Goal: Transaction & Acquisition: Purchase product/service

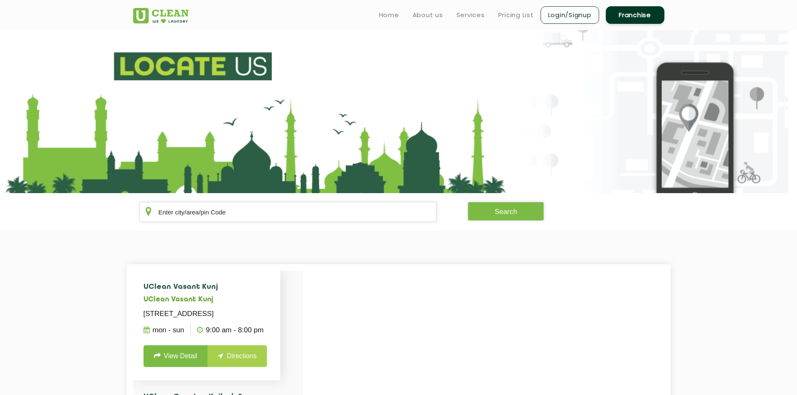
click at [179, 367] on link "View Detail" at bounding box center [175, 357] width 64 height 22
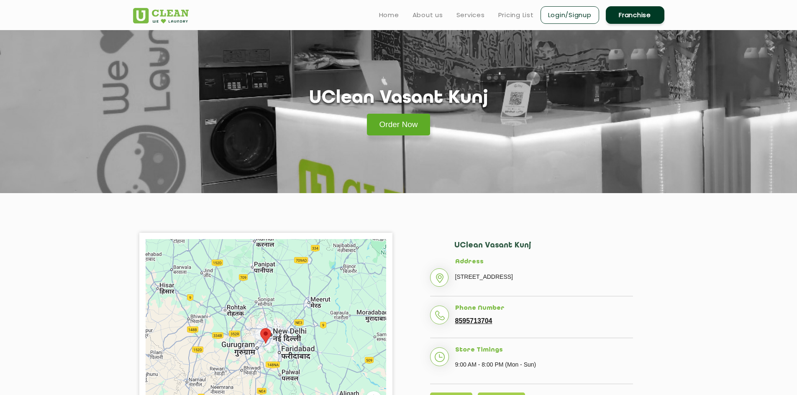
click at [390, 130] on link "Order Now" at bounding box center [399, 125] width 64 height 22
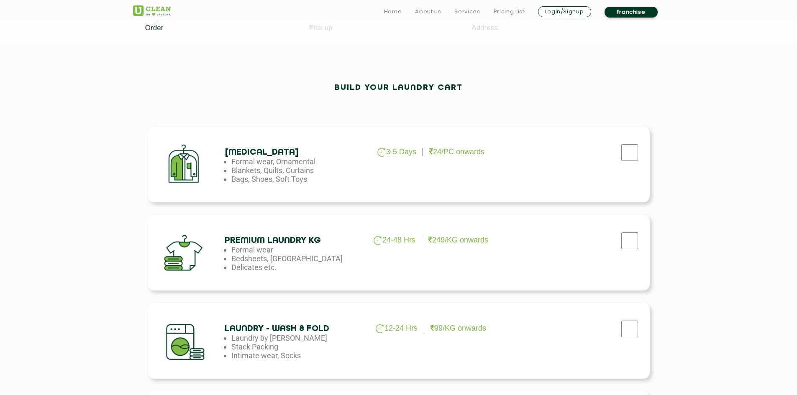
scroll to position [251, 0]
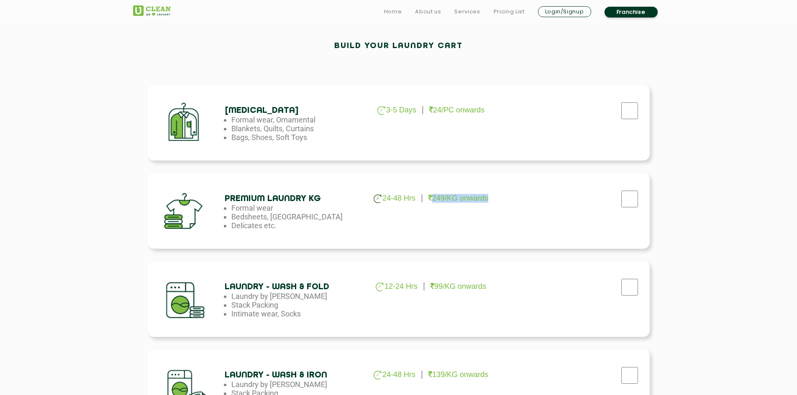
drag, startPoint x: 433, startPoint y: 198, endPoint x: 491, endPoint y: 196, distance: 57.8
click at [491, 196] on ul "24-48 Hrs 249/KG onwards" at bounding box center [431, 198] width 136 height 9
click at [466, 220] on div "Premium Laundry Kg 24-48 Hrs 249/KG onwards Formal wear Bedsheets, Dohars Delic…" at bounding box center [399, 211] width 502 height 76
drag, startPoint x: 433, startPoint y: 197, endPoint x: 495, endPoint y: 198, distance: 61.9
click at [495, 198] on ul "24-48 Hrs 249/KG onwards" at bounding box center [431, 198] width 136 height 9
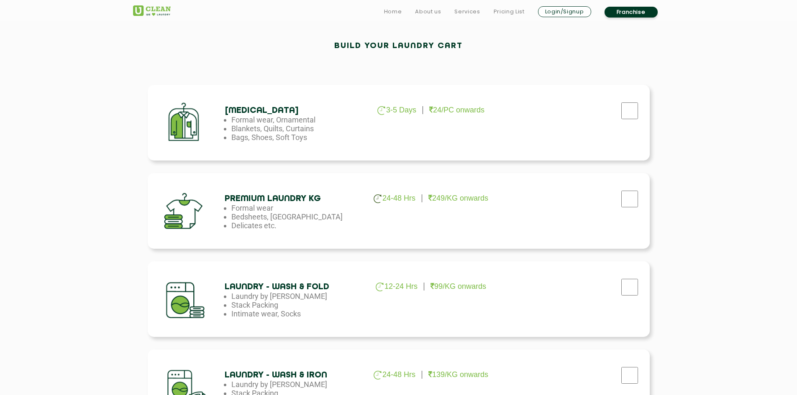
click at [471, 219] on div "Premium Laundry Kg 24-48 Hrs 249/KG onwards Formal wear Bedsheets, Dohars Delic…" at bounding box center [399, 211] width 502 height 76
click at [448, 227] on div "Premium Laundry Kg 24-48 Hrs 249/KG onwards Formal wear Bedsheets, Dohars Delic…" at bounding box center [399, 211] width 502 height 76
click at [440, 288] on p "99/KG onwards" at bounding box center [458, 286] width 56 height 9
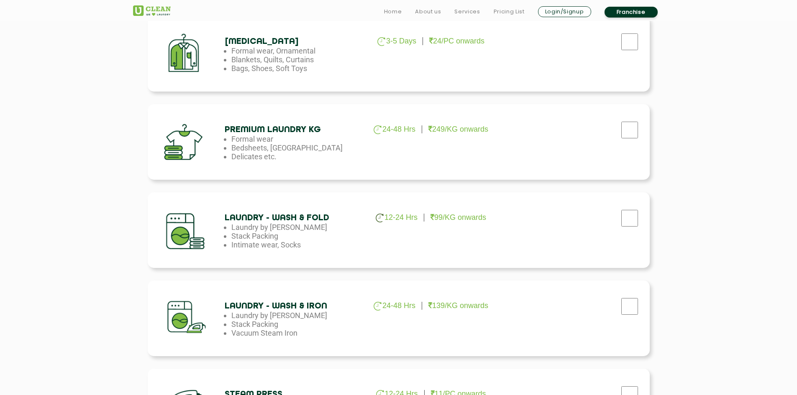
scroll to position [335, 0]
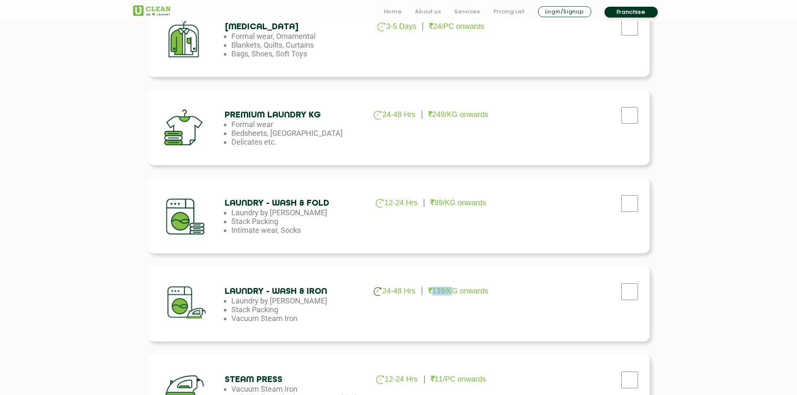
drag, startPoint x: 433, startPoint y: 293, endPoint x: 450, endPoint y: 291, distance: 16.5
click at [450, 291] on p "139/KG onwards" at bounding box center [458, 291] width 60 height 9
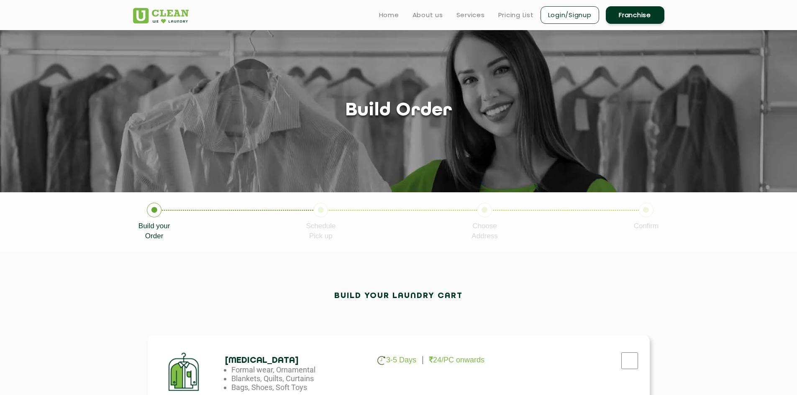
scroll to position [0, 0]
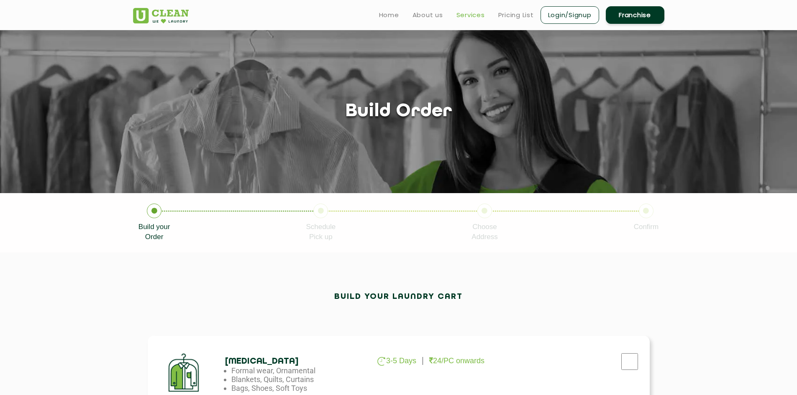
click at [460, 16] on link "Services" at bounding box center [470, 15] width 28 height 10
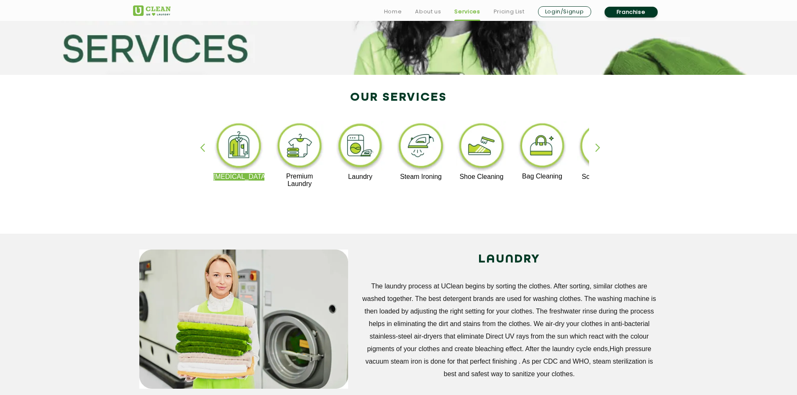
scroll to position [125, 0]
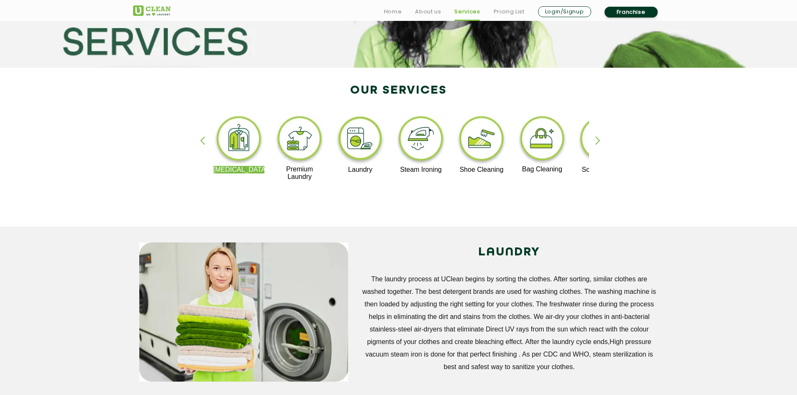
click at [366, 151] on img at bounding box center [360, 140] width 51 height 52
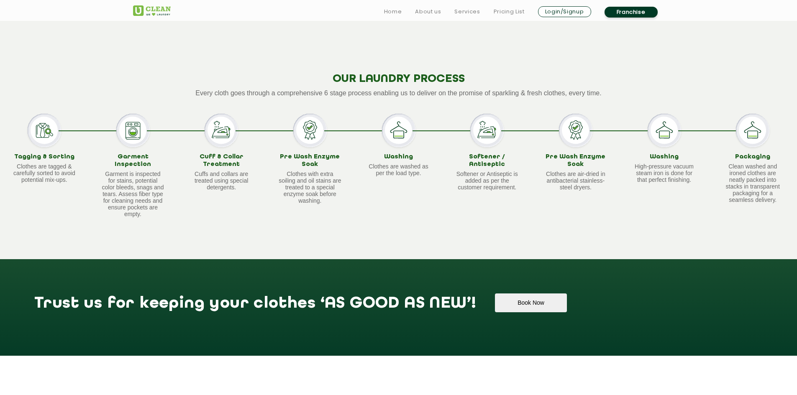
scroll to position [711, 0]
